Goal: Information Seeking & Learning: Understand process/instructions

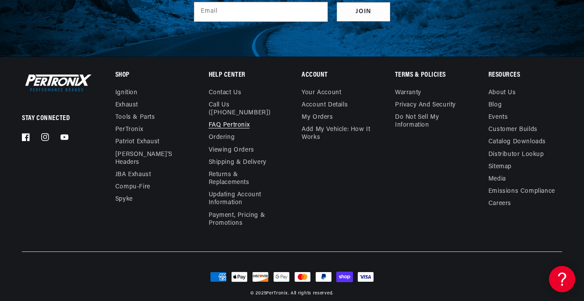
click at [230, 119] on link "FAQ Pertronix" at bounding box center [229, 125] width 41 height 12
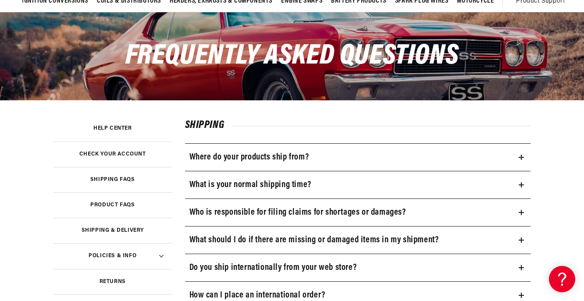
click at [519, 157] on icon at bounding box center [520, 157] width 5 height 0
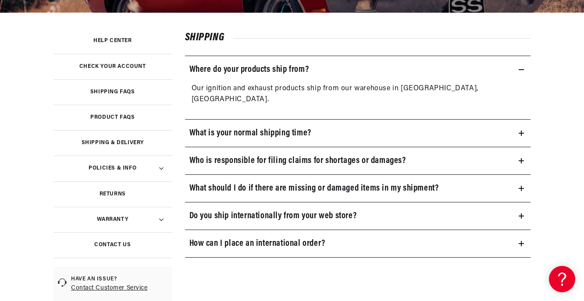
scroll to position [0, 266]
click at [109, 122] on link "Product FAQs" at bounding box center [112, 117] width 118 height 25
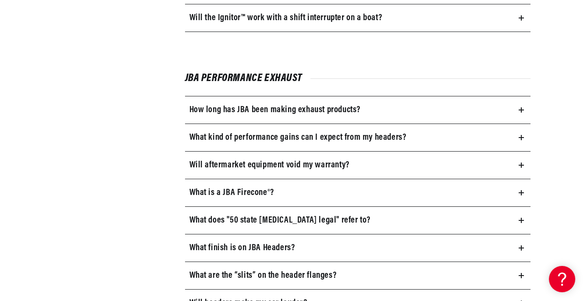
scroll to position [1052, 0]
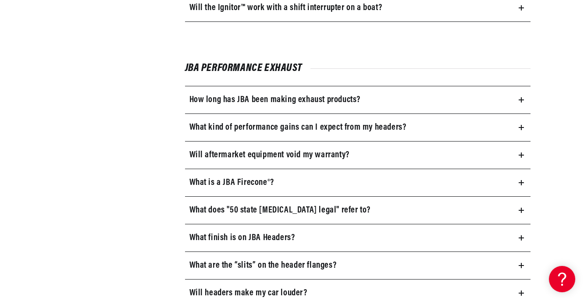
click at [520, 100] on icon at bounding box center [520, 99] width 5 height 5
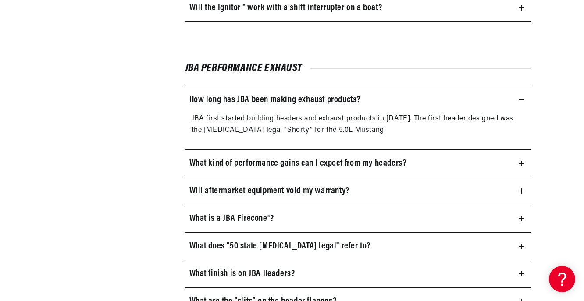
scroll to position [1096, 0]
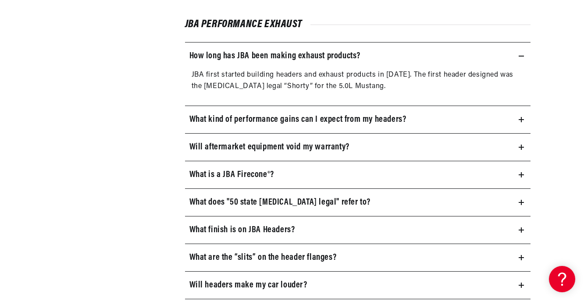
click at [521, 147] on icon at bounding box center [521, 147] width 0 height 5
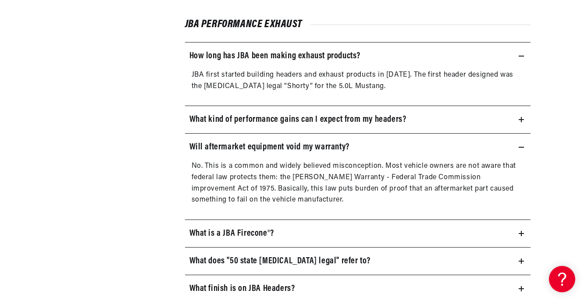
click at [521, 147] on icon at bounding box center [520, 147] width 5 height 5
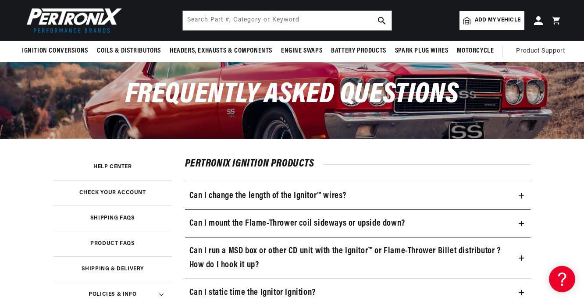
scroll to position [0, 0]
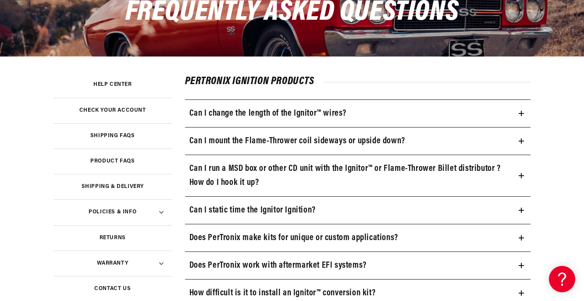
click at [126, 211] on h3 "Policies & Info" at bounding box center [113, 212] width 48 height 4
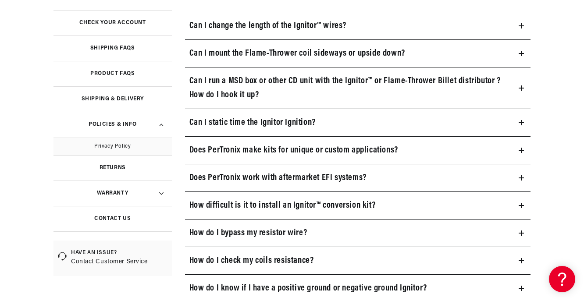
click at [111, 190] on summary "Warranty" at bounding box center [112, 193] width 118 height 25
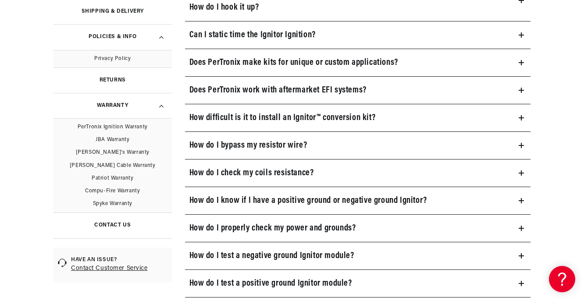
click at [121, 131] on link "PerTronix Ignition Warranty" at bounding box center [112, 127] width 118 height 13
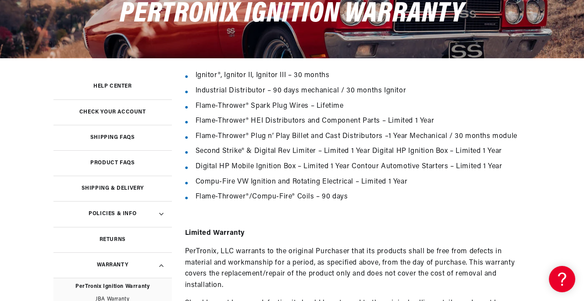
scroll to position [131, 0]
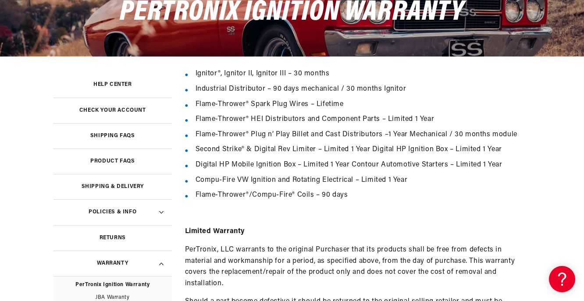
click at [125, 134] on h3 "Shipping FAQs" at bounding box center [112, 136] width 45 height 4
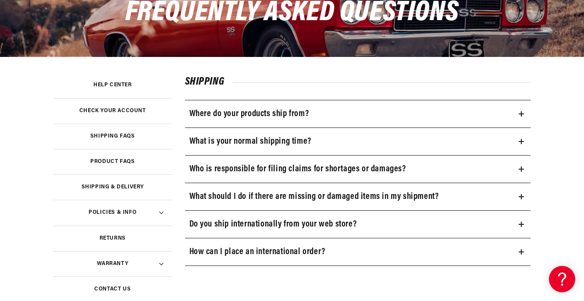
scroll to position [131, 0]
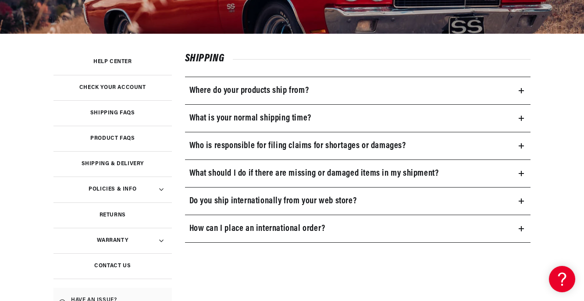
scroll to position [175, 0]
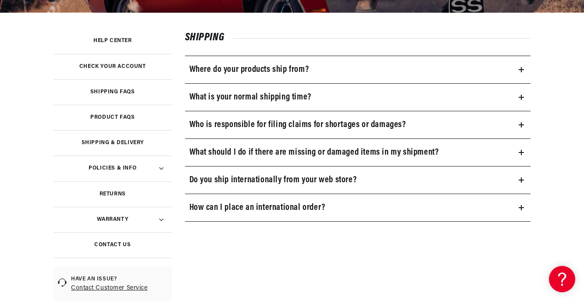
click at [526, 180] on summary "Do you ship internationally from your web store?" at bounding box center [358, 180] width 346 height 27
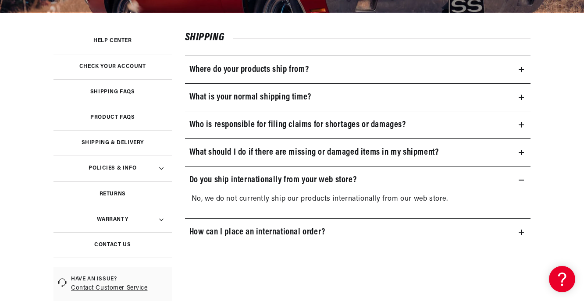
click at [522, 180] on icon at bounding box center [520, 179] width 5 height 5
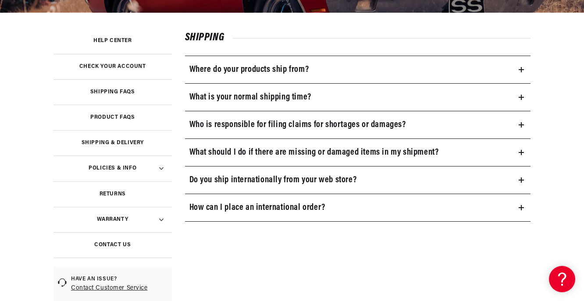
click at [521, 209] on icon at bounding box center [521, 207] width 0 height 5
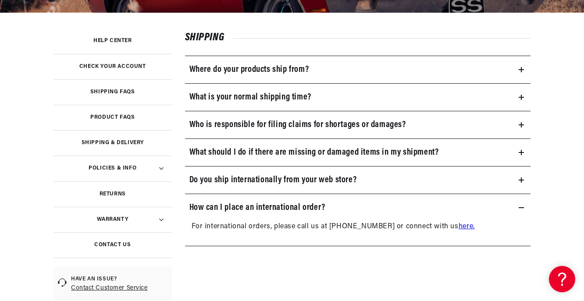
scroll to position [0, 266]
click at [520, 209] on icon at bounding box center [520, 207] width 5 height 5
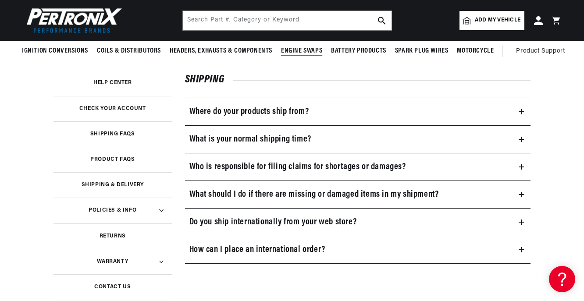
scroll to position [131, 0]
